Goal: Information Seeking & Learning: Check status

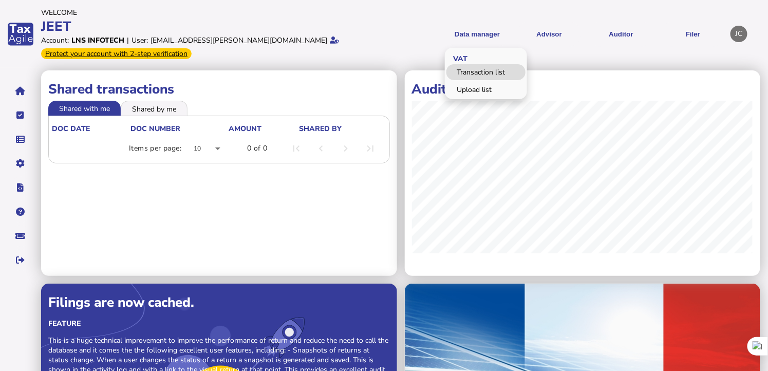
click at [484, 72] on link "Transaction list" at bounding box center [485, 72] width 79 height 16
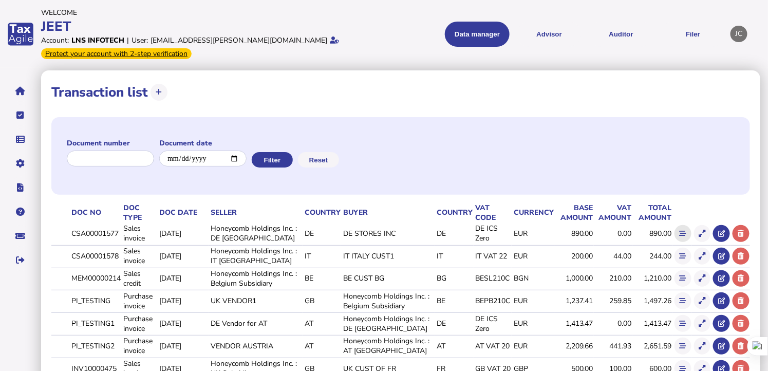
click at [684, 231] on icon at bounding box center [683, 233] width 7 height 7
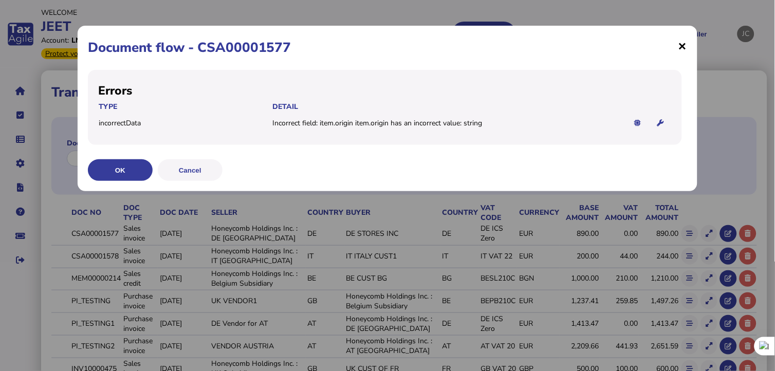
click at [682, 49] on span "×" at bounding box center [682, 46] width 9 height 20
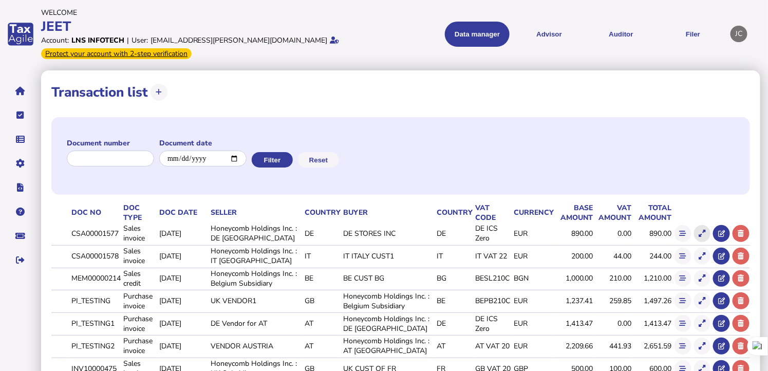
click at [702, 233] on icon at bounding box center [702, 233] width 7 height 7
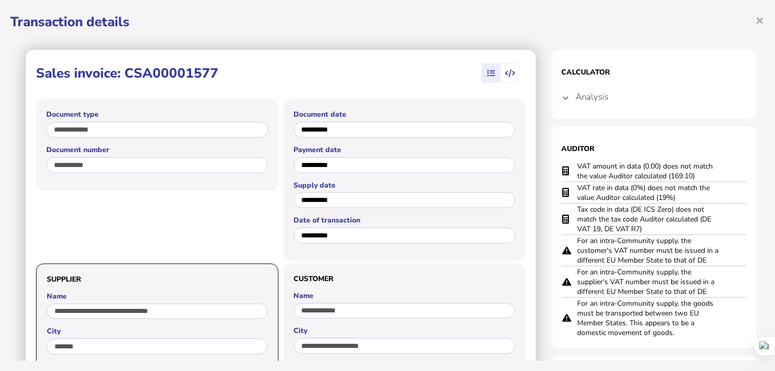
click at [561, 99] on mat-expansion-panel-header "Analysis" at bounding box center [653, 96] width 185 height 25
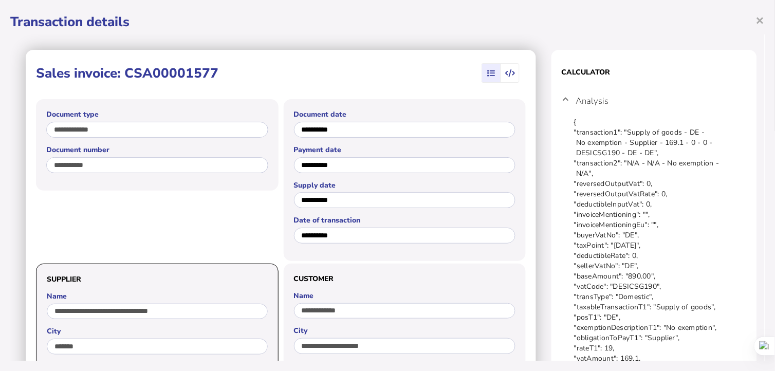
click at [505, 73] on icon "button" at bounding box center [510, 73] width 10 height 1
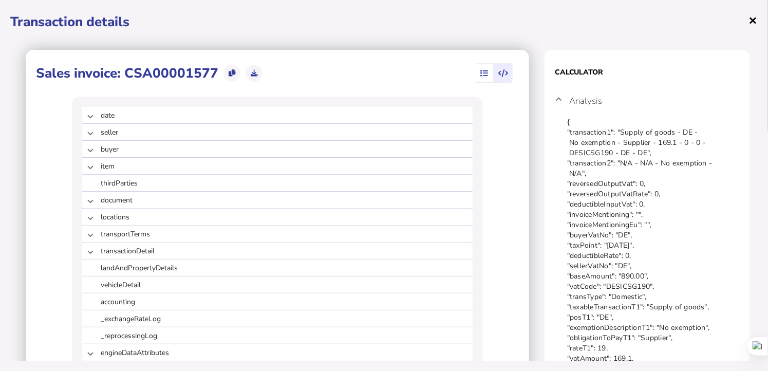
click at [749, 17] on span "×" at bounding box center [753, 20] width 9 height 20
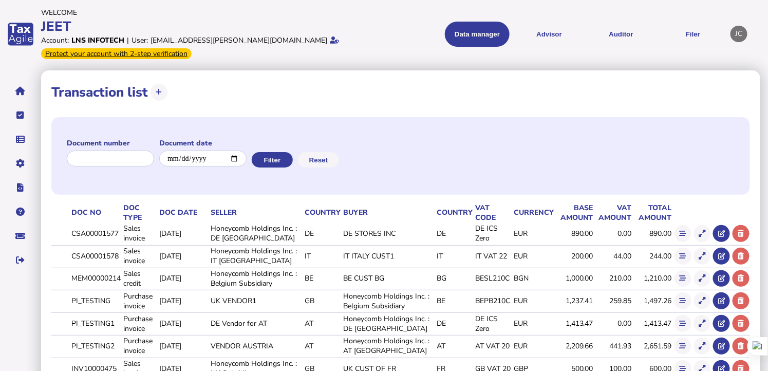
click at [685, 232] on icon at bounding box center [683, 233] width 7 height 7
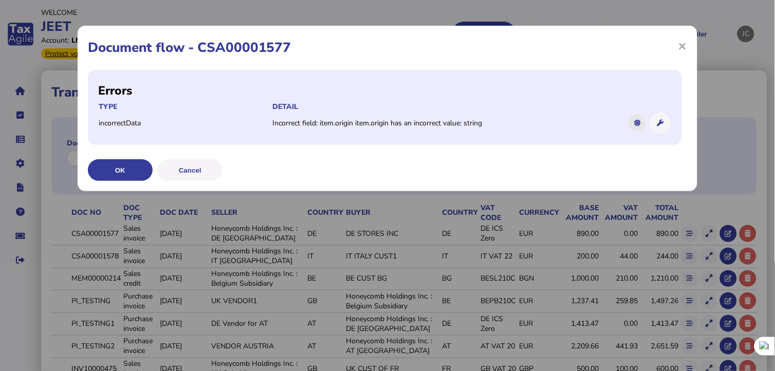
click at [635, 126] on icon at bounding box center [636, 123] width 7 height 7
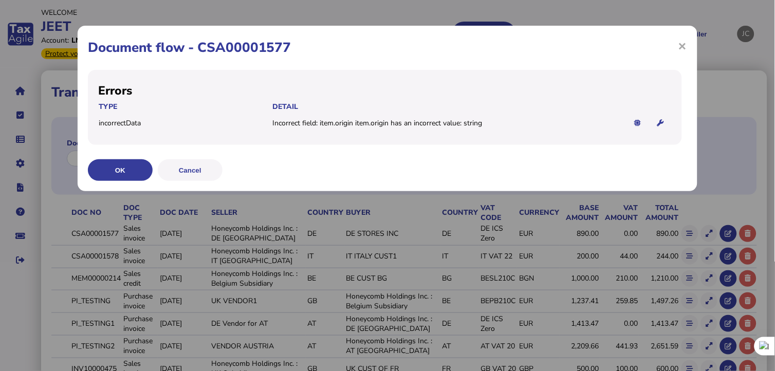
drag, startPoint x: 195, startPoint y: 46, endPoint x: 269, endPoint y: 49, distance: 74.0
click at [269, 49] on h1 "Document flow - CSA00001577" at bounding box center [387, 48] width 599 height 18
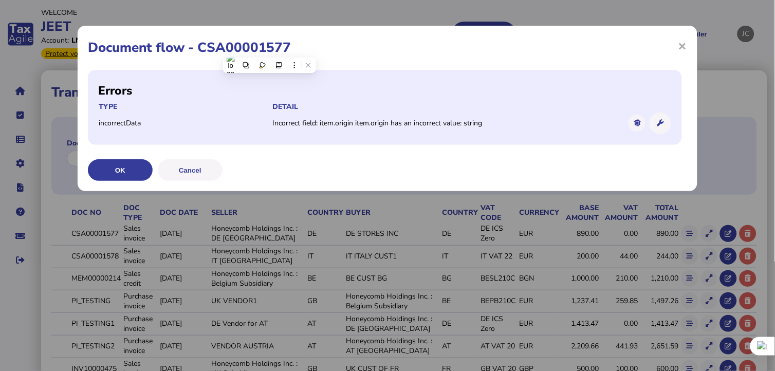
drag, startPoint x: 269, startPoint y: 49, endPoint x: 187, endPoint y: 84, distance: 89.1
click at [177, 86] on h2 "Errors" at bounding box center [384, 91] width 573 height 16
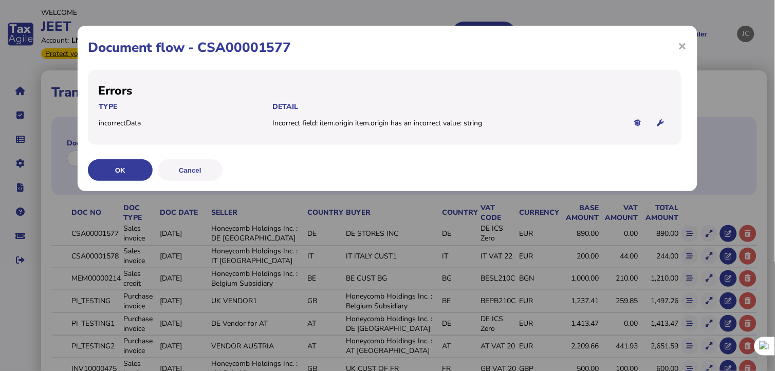
drag, startPoint x: 199, startPoint y: 48, endPoint x: 289, endPoint y: 49, distance: 89.9
click at [289, 49] on h1 "Document flow - CSA00001577" at bounding box center [387, 48] width 599 height 18
copy h1 "CSA00001577"
click at [684, 47] on span "×" at bounding box center [682, 46] width 9 height 20
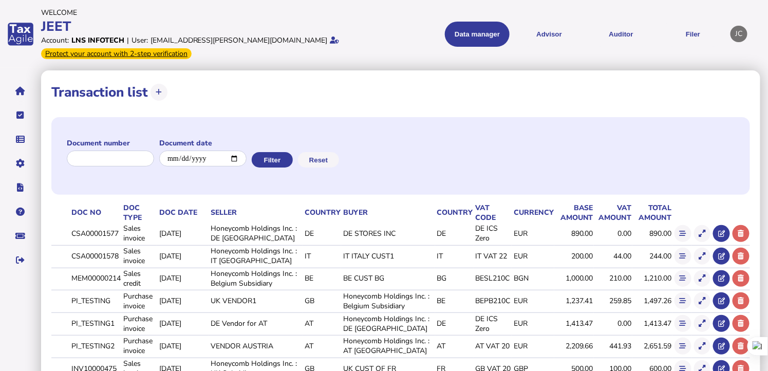
click at [699, 224] on td at bounding box center [702, 233] width 20 height 21
click at [701, 232] on icon at bounding box center [702, 233] width 7 height 7
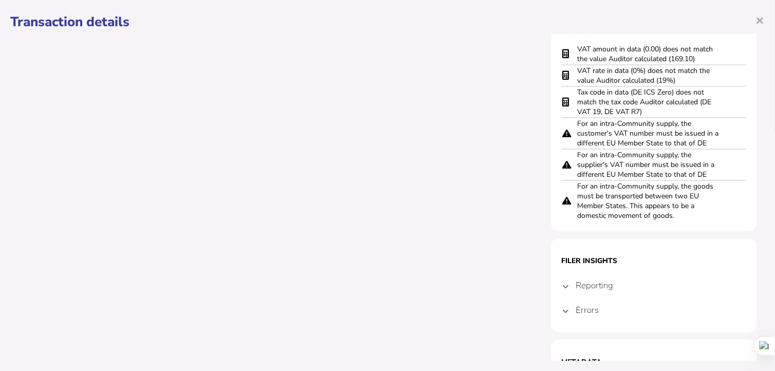
scroll to position [761, 0]
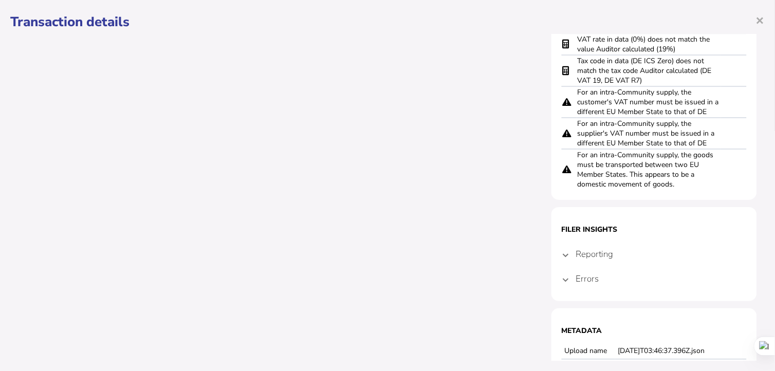
click at [561, 275] on mat-expansion-panel-header "Errors" at bounding box center [653, 278] width 185 height 25
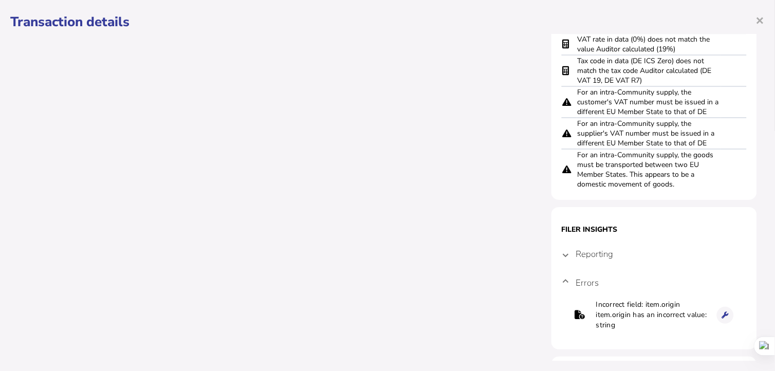
click at [563, 247] on mat-expansion-panel-header "Reporting" at bounding box center [653, 253] width 185 height 25
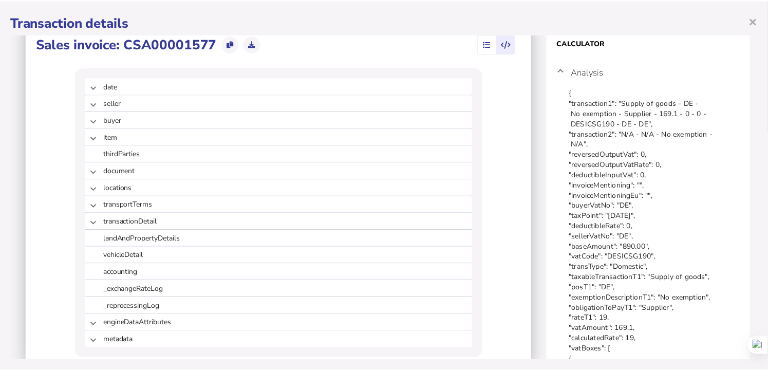
scroll to position [0, 0]
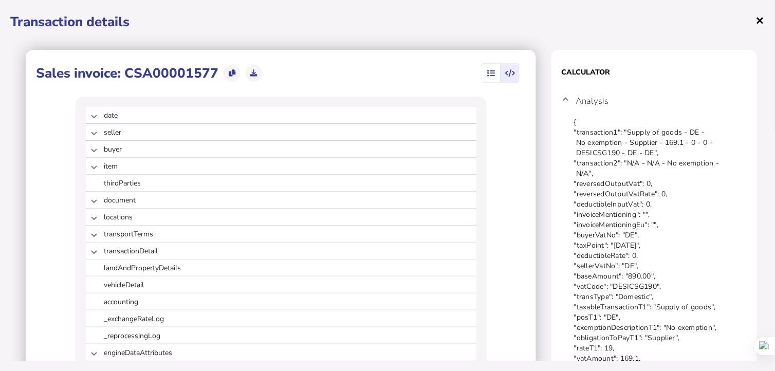
click at [758, 18] on span "×" at bounding box center [760, 20] width 9 height 20
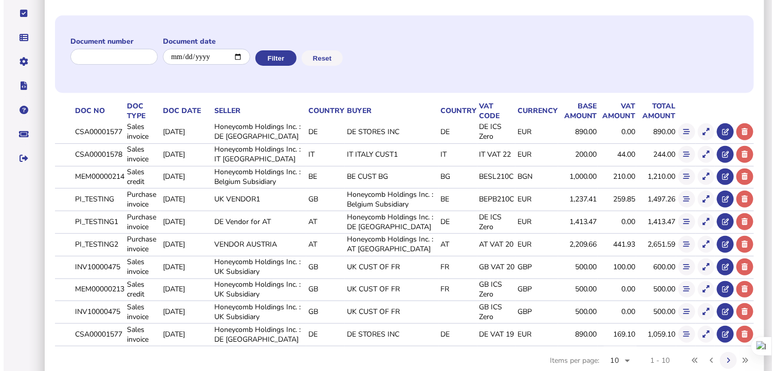
scroll to position [127, 0]
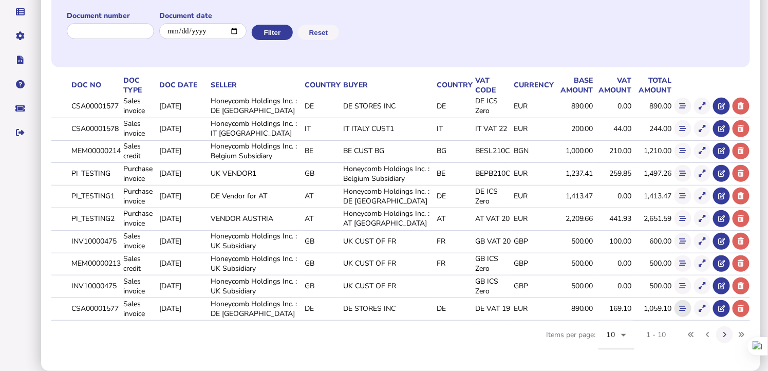
click at [685, 306] on icon at bounding box center [683, 308] width 7 height 7
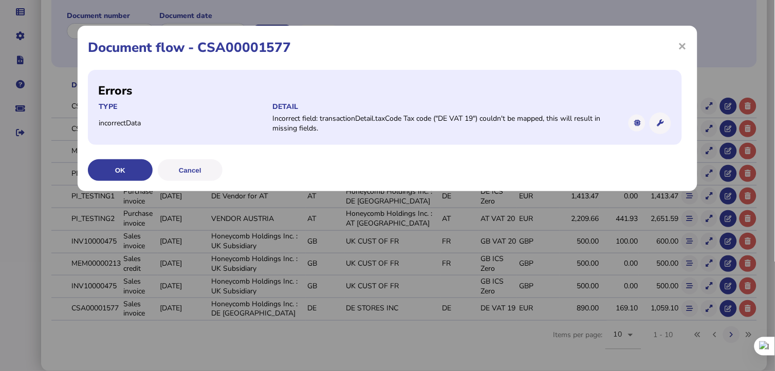
drag, startPoint x: 272, startPoint y: 116, endPoint x: 610, endPoint y: 129, distance: 337.7
click at [610, 129] on td "Incorrect field: transactionDetail.taxCode Tax code ("DE VAT 19") couldn't be m…" at bounding box center [446, 123] width 348 height 21
click at [455, 120] on td "Incorrect field: transactionDetail.taxCode Tax code ("DE VAT 19") couldn't be m…" at bounding box center [446, 123] width 348 height 21
drag, startPoint x: 444, startPoint y: 116, endPoint x: 473, endPoint y: 122, distance: 29.4
click at [473, 122] on td "Incorrect field: transactionDetail.taxCode Tax code ("DE VAT 19") couldn't be m…" at bounding box center [446, 123] width 348 height 21
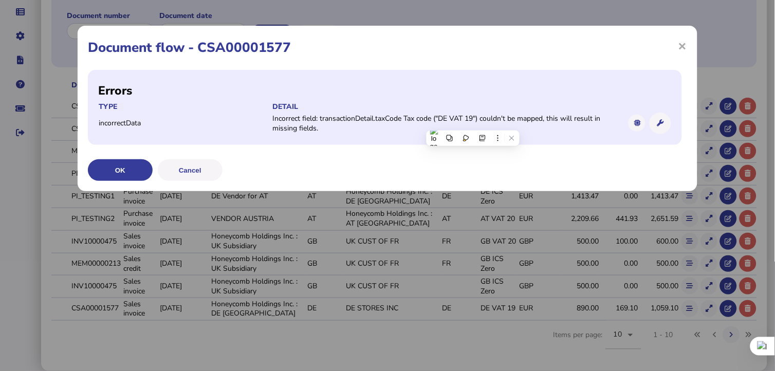
drag, startPoint x: 473, startPoint y: 122, endPoint x: 547, endPoint y: 126, distance: 74.6
click at [547, 126] on td "Incorrect field: transactionDetail.taxCode Tax code ("DE VAT 19") couldn't be m…" at bounding box center [446, 123] width 348 height 21
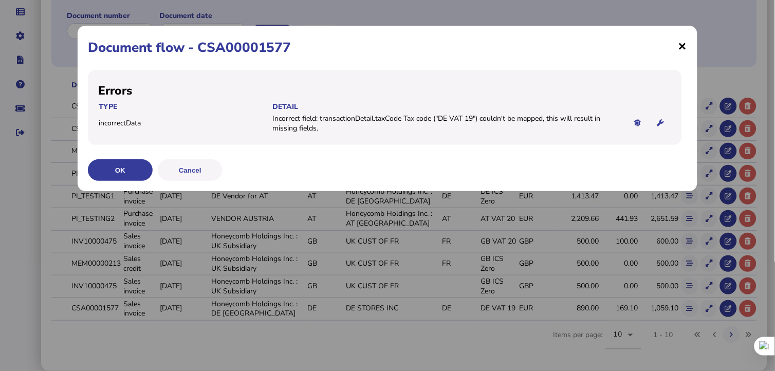
click at [687, 47] on span "×" at bounding box center [682, 46] width 9 height 20
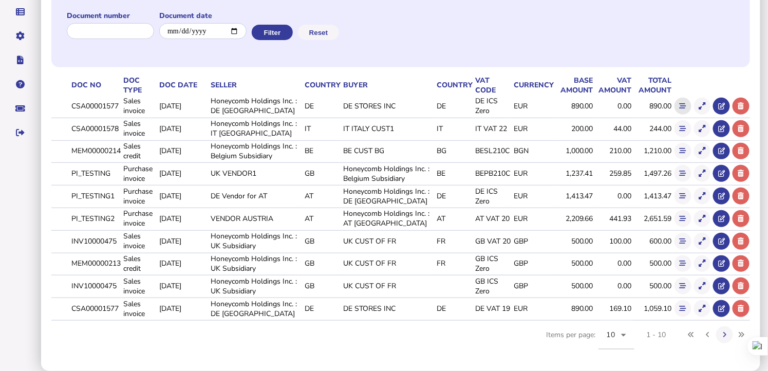
click at [678, 108] on button at bounding box center [682, 106] width 17 height 17
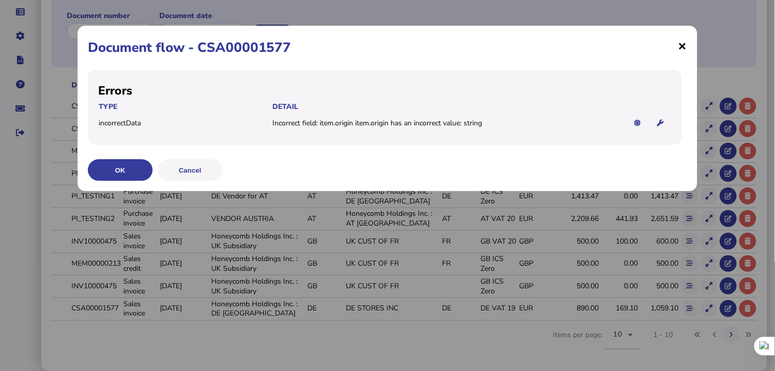
click at [679, 46] on span "×" at bounding box center [682, 46] width 9 height 20
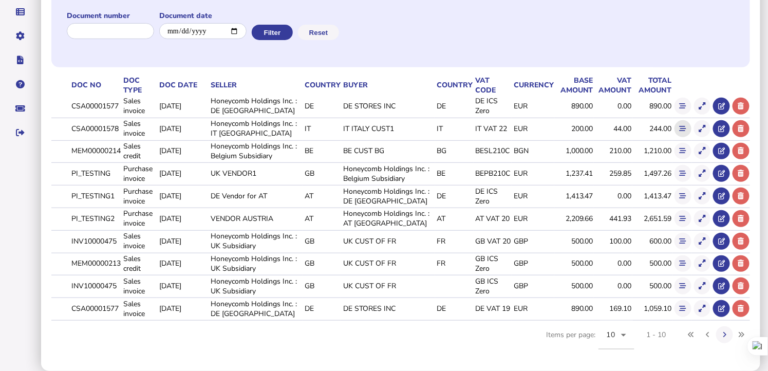
click at [680, 127] on icon at bounding box center [683, 128] width 7 height 7
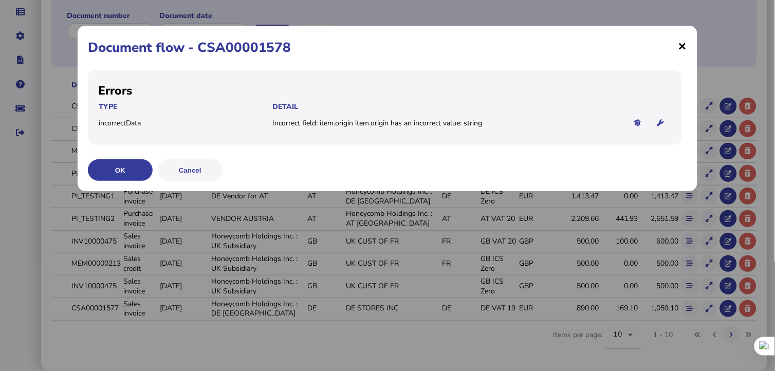
click at [682, 48] on span "×" at bounding box center [682, 46] width 9 height 20
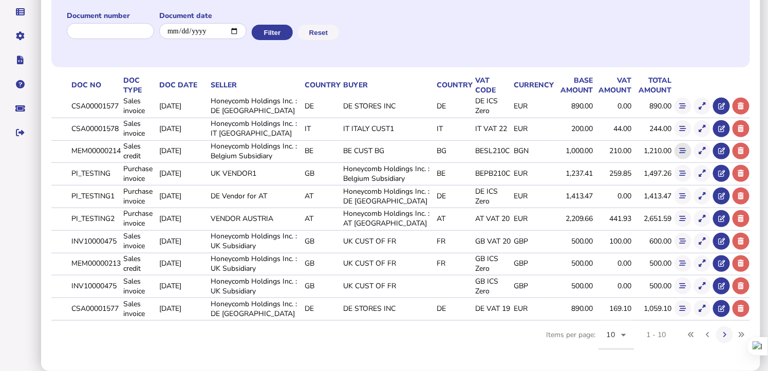
click at [687, 152] on button at bounding box center [682, 151] width 17 height 17
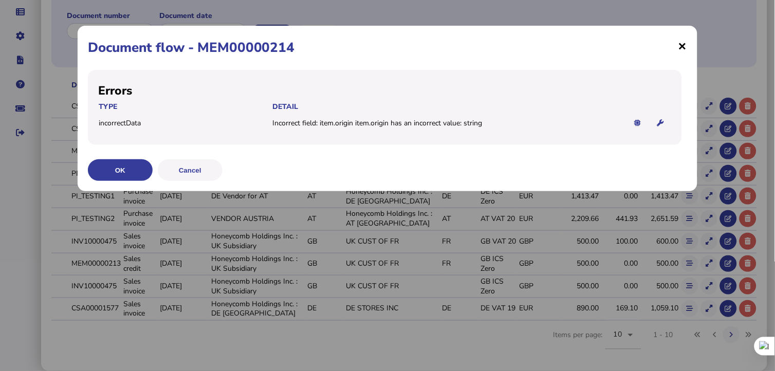
click at [681, 52] on span "×" at bounding box center [682, 46] width 9 height 20
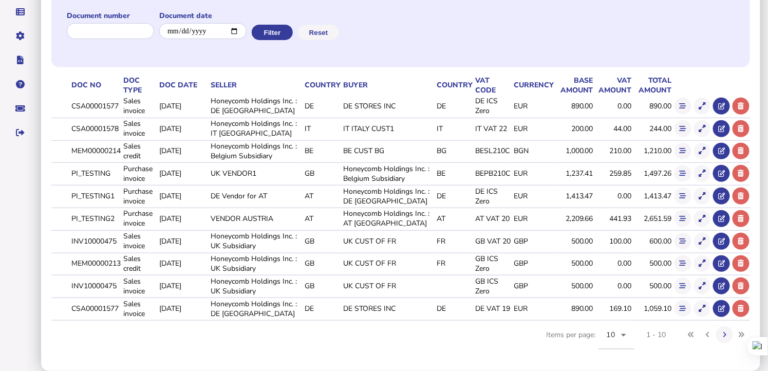
click at [682, 177] on button at bounding box center [682, 173] width 17 height 17
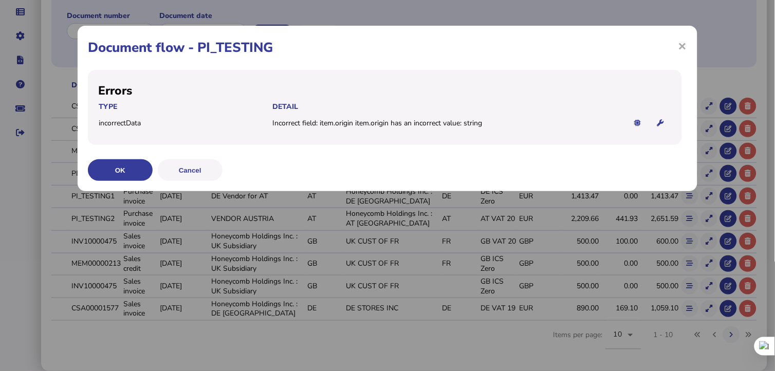
click at [685, 45] on span "×" at bounding box center [682, 46] width 9 height 20
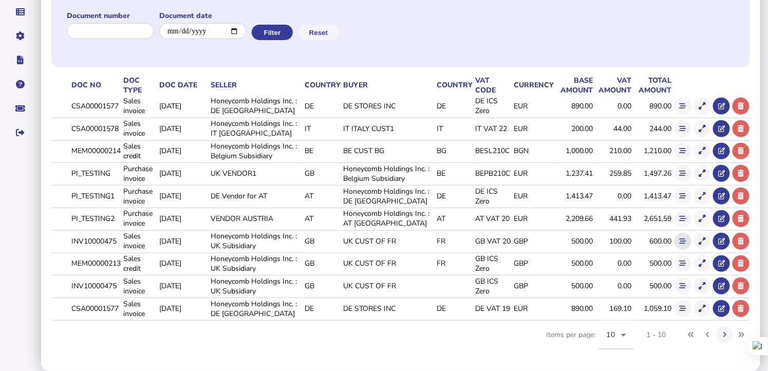
click at [680, 240] on icon at bounding box center [683, 241] width 7 height 7
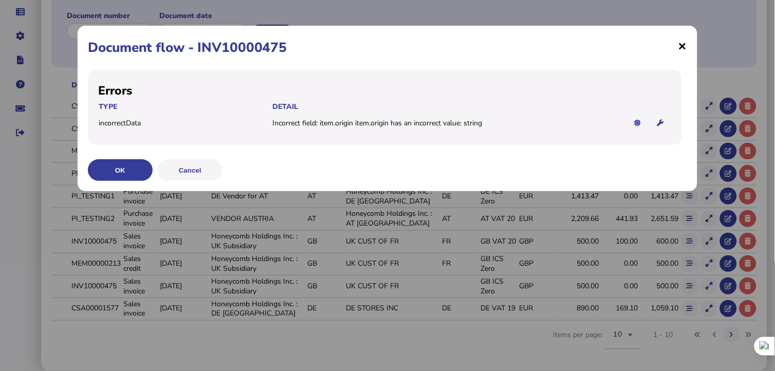
click at [684, 45] on span "×" at bounding box center [682, 46] width 9 height 20
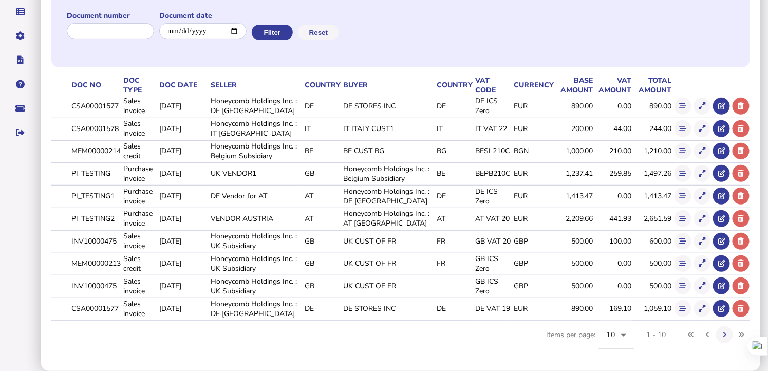
drag, startPoint x: 68, startPoint y: 104, endPoint x: 121, endPoint y: 107, distance: 52.5
click at [121, 107] on tr "CSA00001577 Sales invoice [DATE] Honeycomb Holdings Inc. : DE Germany DE DE STO…" at bounding box center [400, 106] width 699 height 21
copy tr "CSA00001577"
click at [701, 106] on icon at bounding box center [702, 106] width 7 height 7
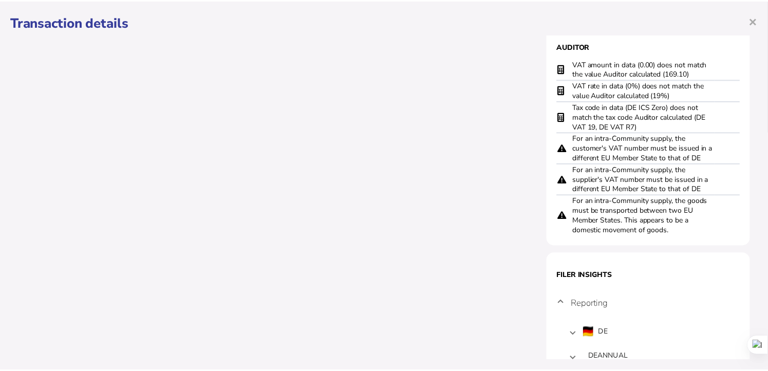
scroll to position [761, 0]
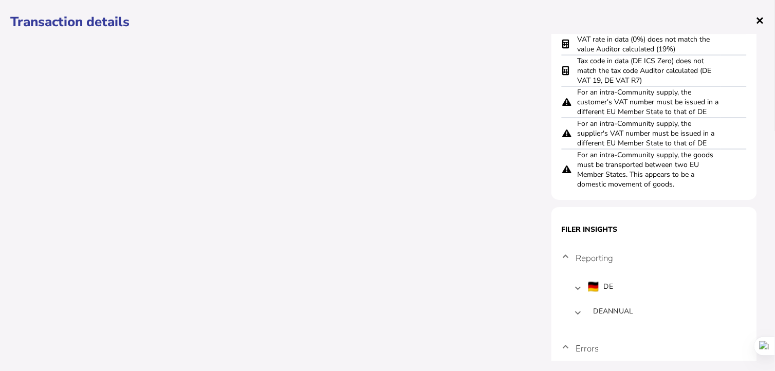
click at [761, 18] on span "×" at bounding box center [760, 20] width 9 height 20
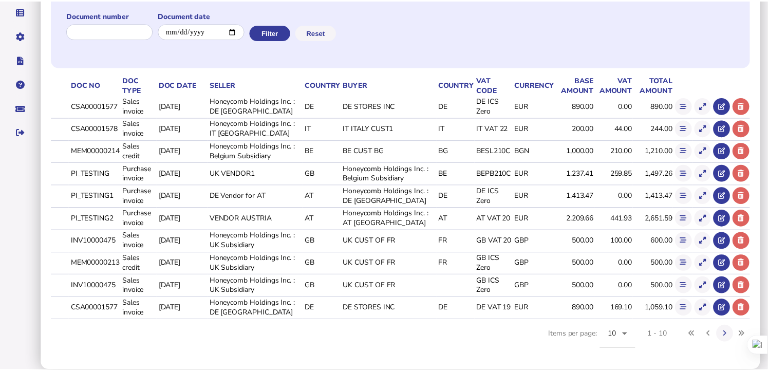
scroll to position [0, 0]
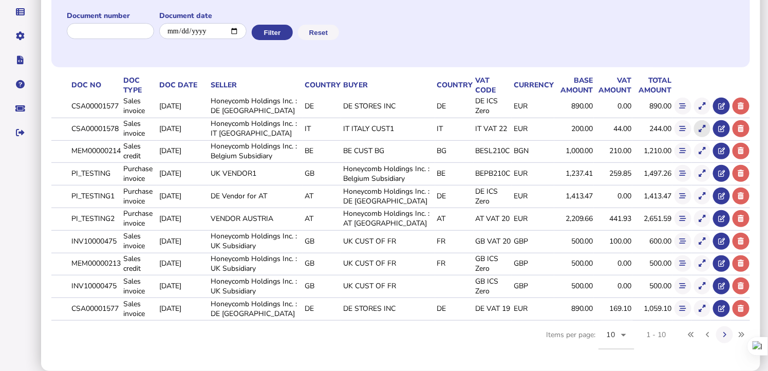
click at [704, 127] on icon at bounding box center [702, 128] width 7 height 7
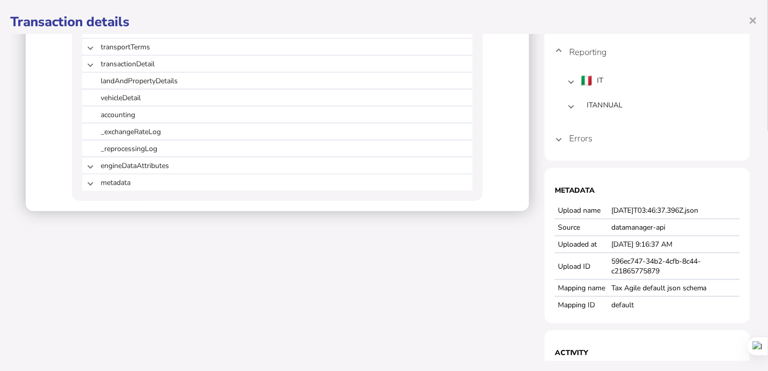
scroll to position [198, 0]
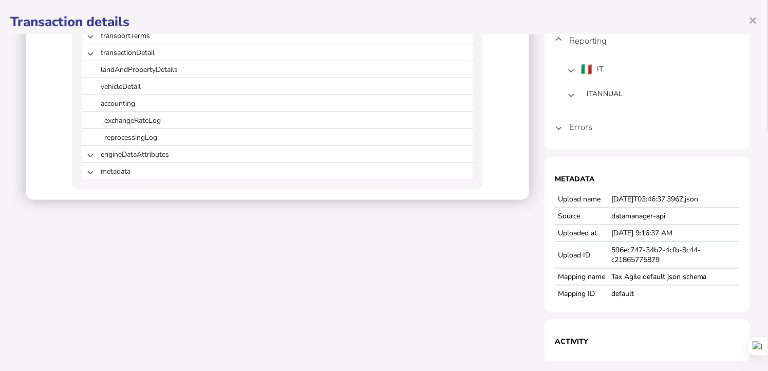
click at [572, 127] on h4 "Errors" at bounding box center [580, 127] width 23 height 12
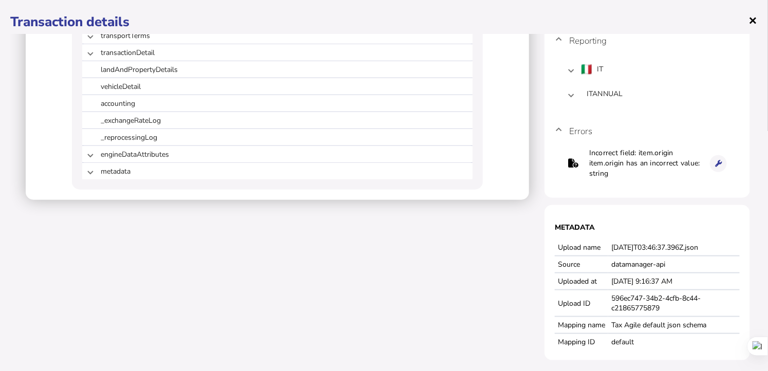
click at [751, 18] on span "×" at bounding box center [753, 20] width 9 height 20
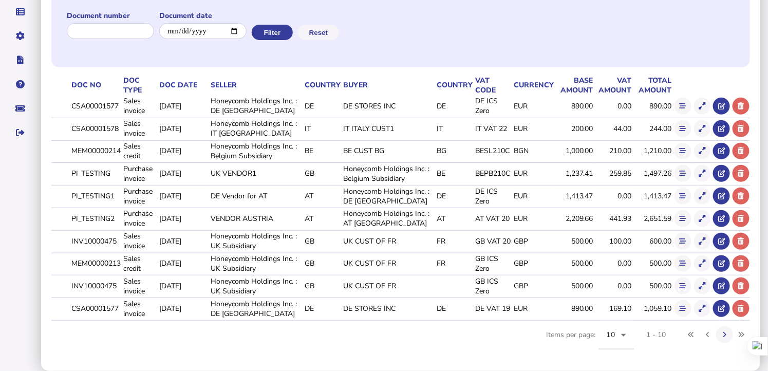
drag, startPoint x: 71, startPoint y: 104, endPoint x: 120, endPoint y: 106, distance: 48.8
click at [120, 106] on td "CSA00001577" at bounding box center [95, 106] width 52 height 21
copy td "CSA00001577"
click at [70, 128] on td "CSA00001578" at bounding box center [95, 128] width 52 height 21
drag, startPoint x: 72, startPoint y: 129, endPoint x: 120, endPoint y: 124, distance: 48.0
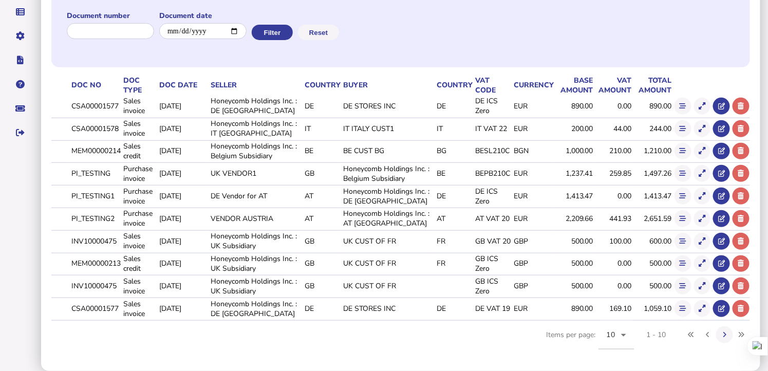
click at [120, 124] on td "CSA00001578" at bounding box center [95, 128] width 52 height 21
copy td "CSA00001578"
drag, startPoint x: 71, startPoint y: 152, endPoint x: 122, endPoint y: 152, distance: 50.8
click at [121, 152] on td "MEM00000214" at bounding box center [95, 150] width 52 height 21
copy td "MEM00000214"
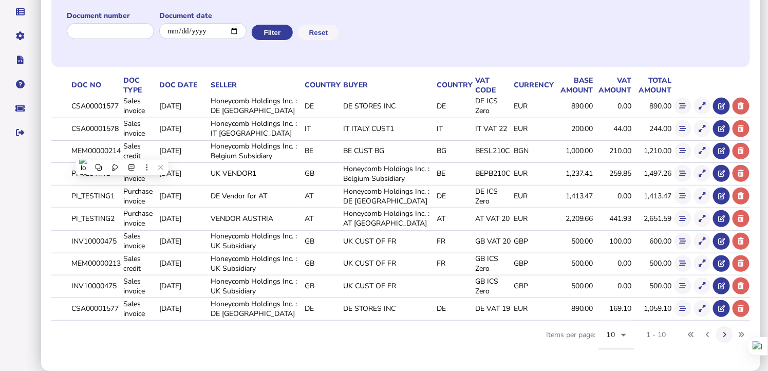
click at [66, 169] on td at bounding box center [60, 173] width 18 height 21
drag, startPoint x: 72, startPoint y: 171, endPoint x: 109, endPoint y: 169, distance: 37.0
click at [109, 169] on td "PI_TESTING" at bounding box center [95, 173] width 52 height 21
copy td "PI_TESTING"
click at [70, 196] on td "PI_TESTING1" at bounding box center [95, 195] width 52 height 21
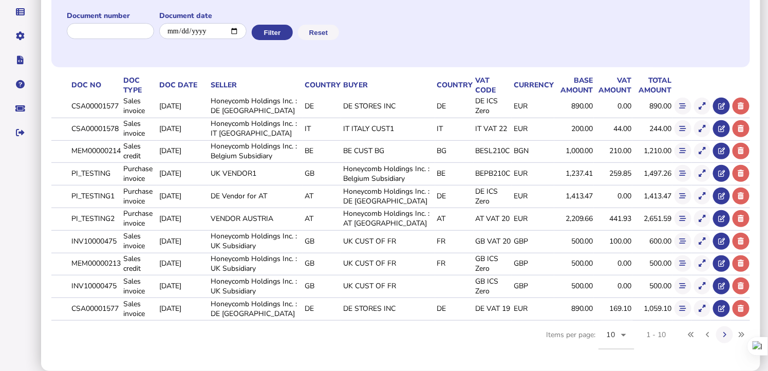
drag, startPoint x: 70, startPoint y: 196, endPoint x: 116, endPoint y: 197, distance: 45.7
click at [116, 197] on td "PI_TESTING1" at bounding box center [95, 195] width 52 height 21
copy td "PI_TESTING1"
click at [46, 219] on div "**********" at bounding box center [400, 157] width 719 height 428
drag, startPoint x: 71, startPoint y: 217, endPoint x: 115, endPoint y: 217, distance: 43.7
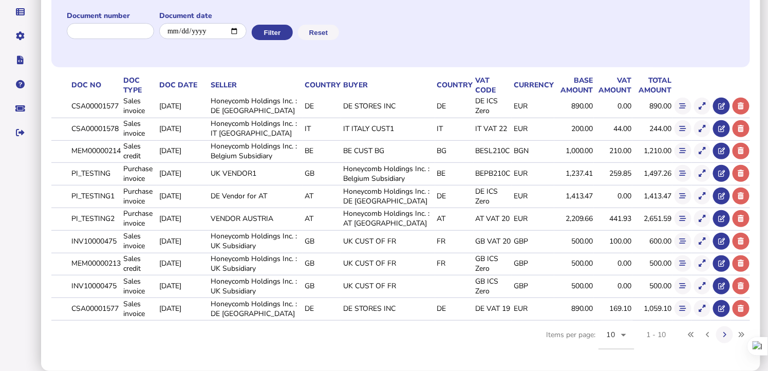
click at [115, 217] on td "PI_TESTING2" at bounding box center [95, 218] width 52 height 21
copy td "PI_TESTING2"
click at [61, 260] on td at bounding box center [60, 263] width 18 height 21
drag, startPoint x: 70, startPoint y: 242, endPoint x: 122, endPoint y: 239, distance: 51.5
click at [121, 239] on td "INV10000475" at bounding box center [95, 240] width 52 height 21
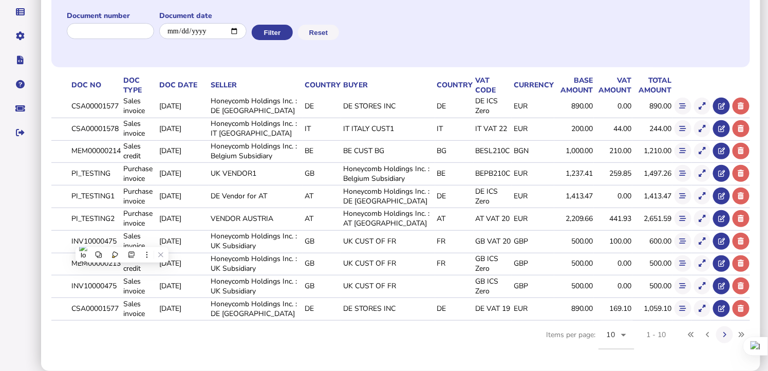
copy td "INV10000475"
click at [70, 267] on td "MEM00000213" at bounding box center [95, 263] width 52 height 21
drag, startPoint x: 73, startPoint y: 260, endPoint x: 122, endPoint y: 262, distance: 48.8
click at [122, 262] on tr "MEM00000213 Sales credit [DATE] Honeycomb Holdings Inc. : UK Subsidiary GB [GEO…" at bounding box center [400, 263] width 699 height 21
copy td "MEM00000213"
